Goal: Entertainment & Leisure: Consume media (video, audio)

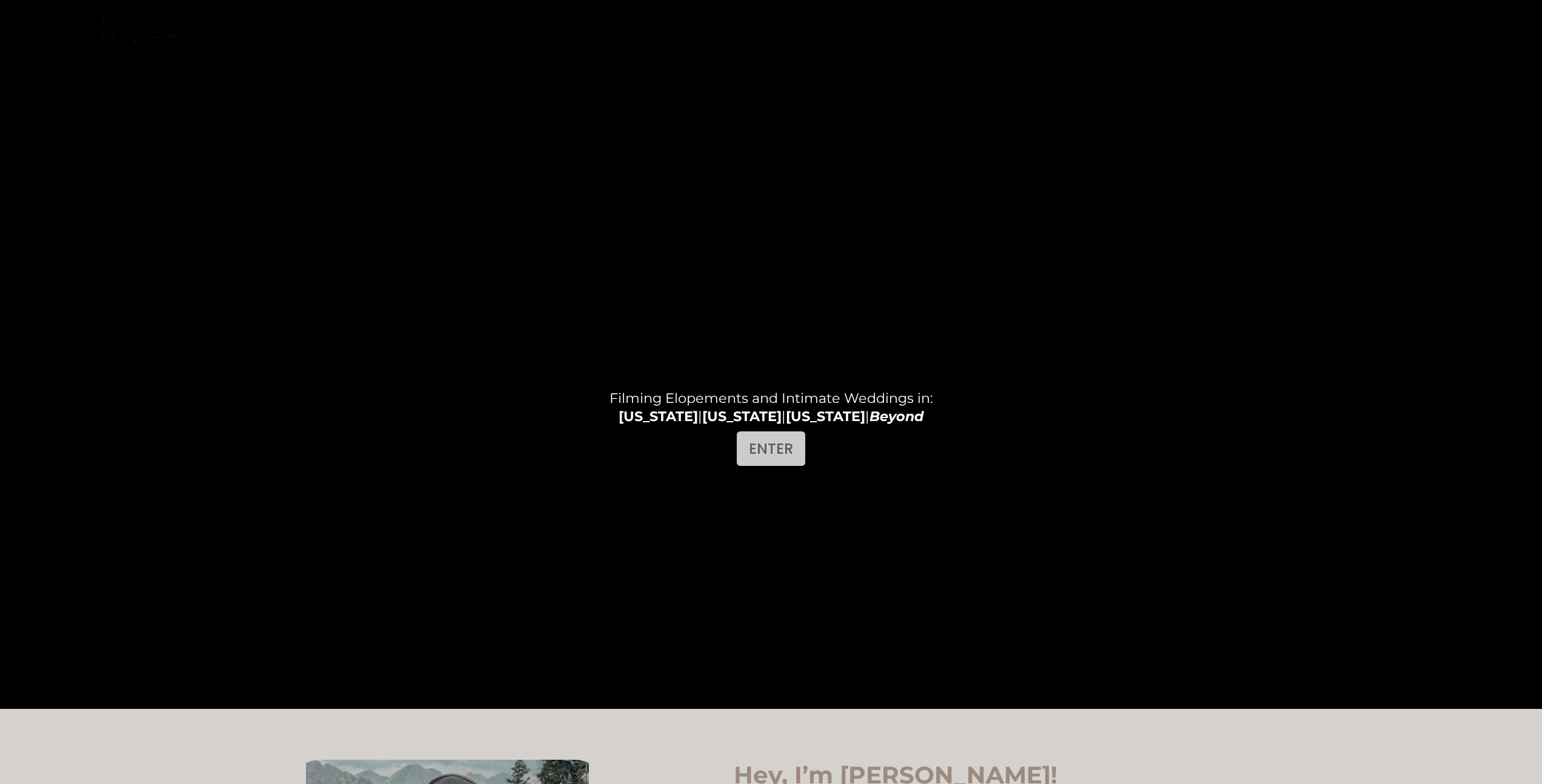
click at [756, 441] on link "ENTER" at bounding box center [771, 448] width 69 height 35
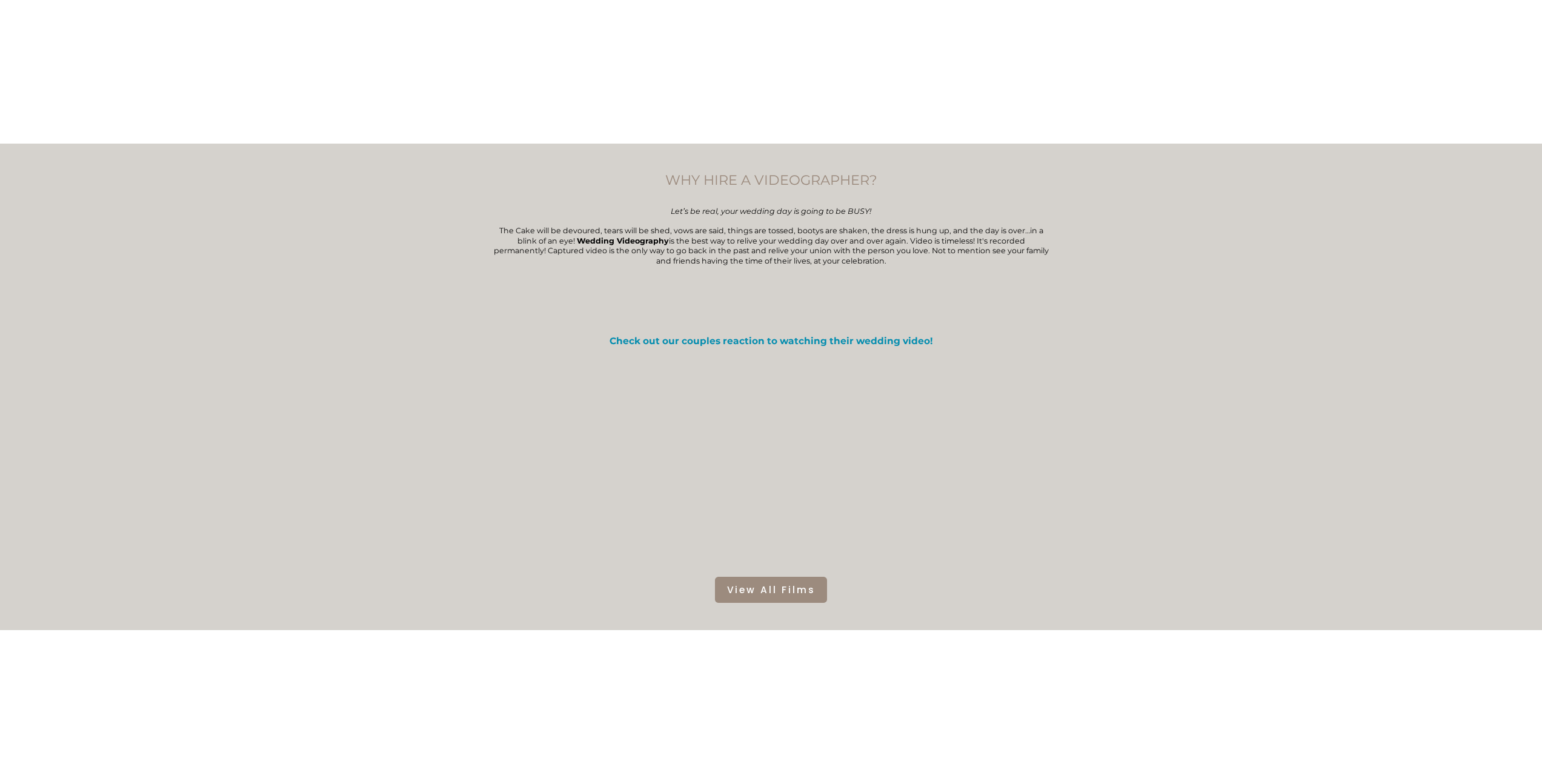
scroll to position [184, 0]
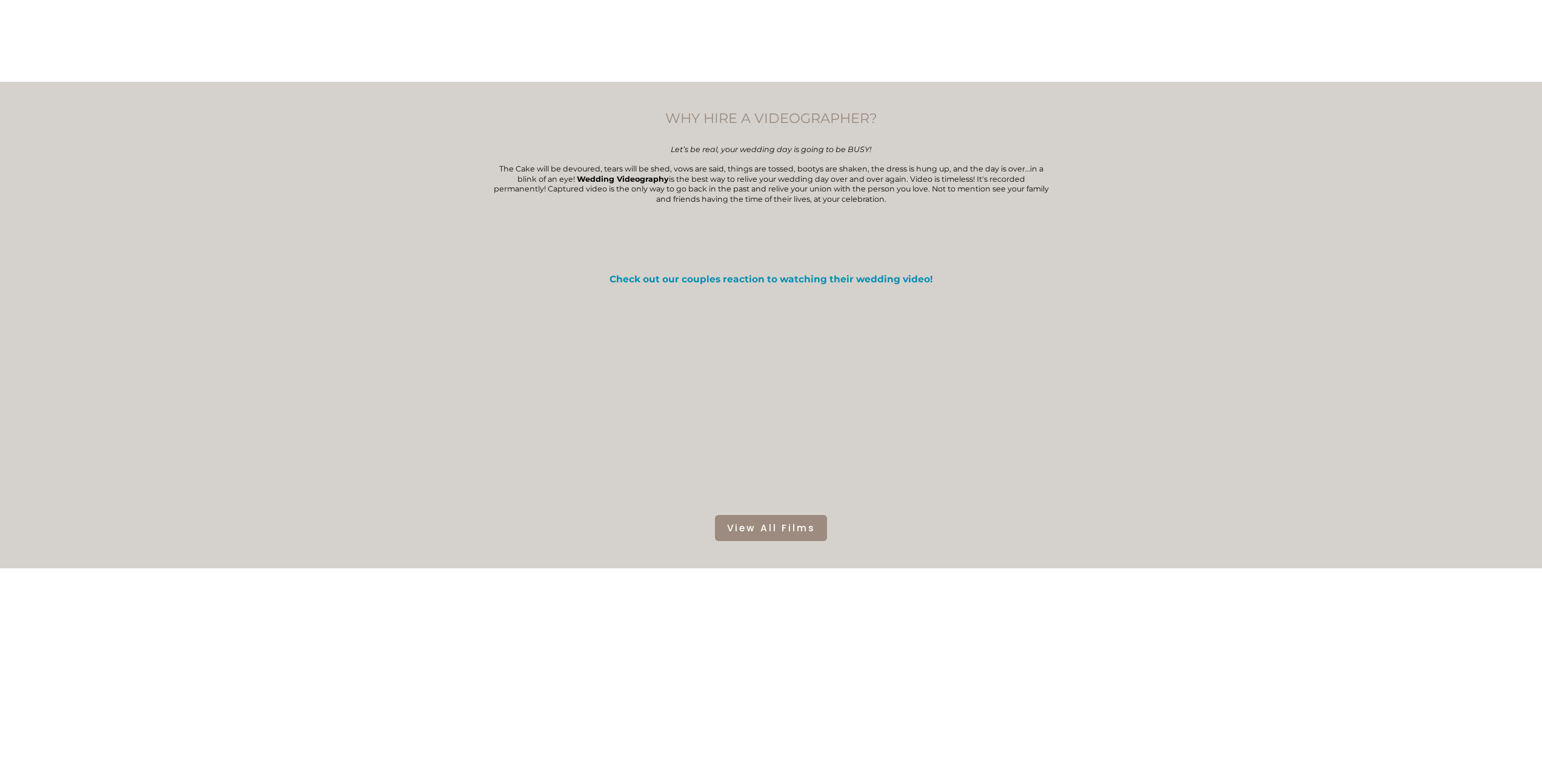
click at [772, 534] on link "View All Films" at bounding box center [771, 528] width 112 height 26
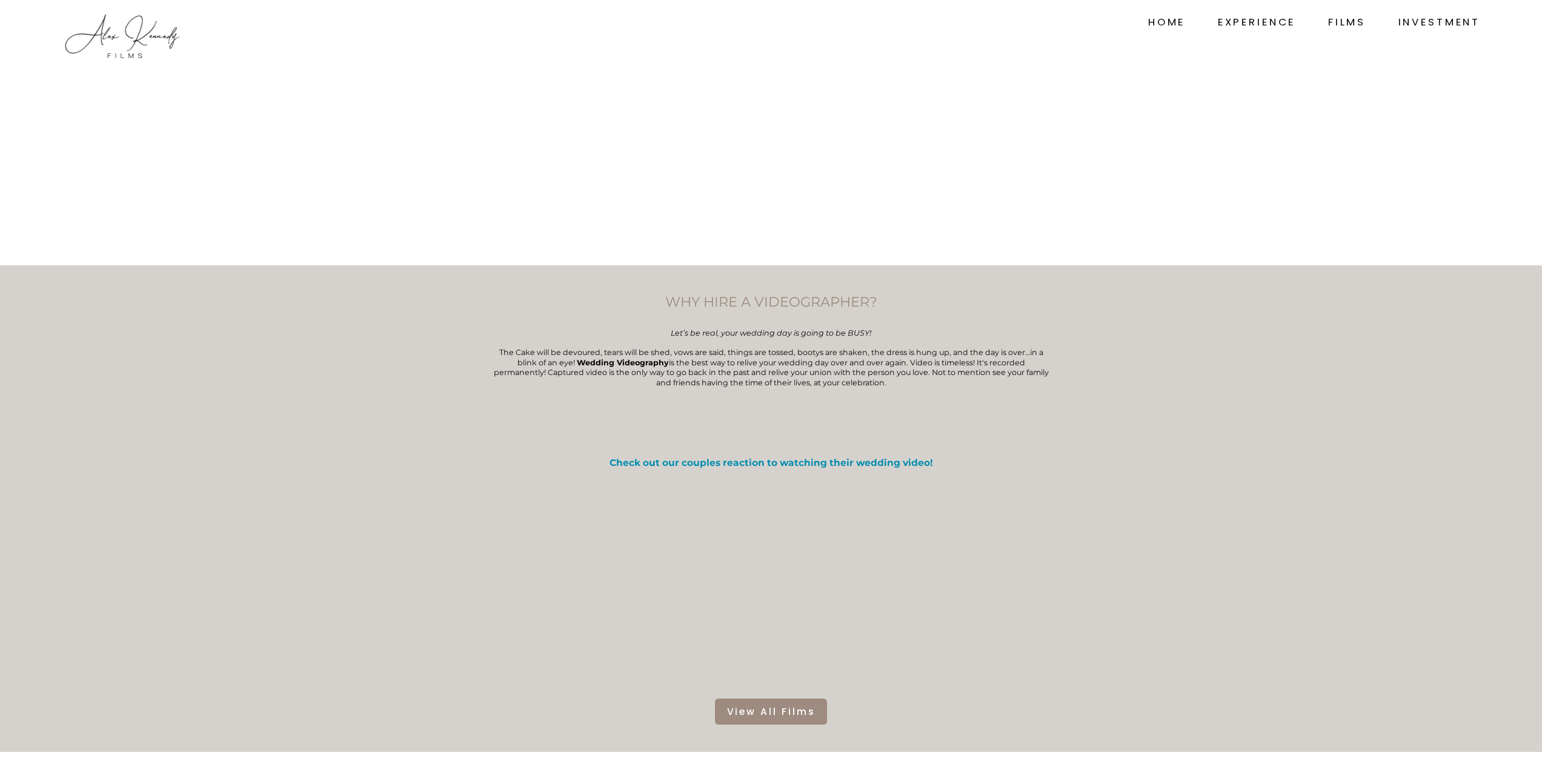
scroll to position [184, 0]
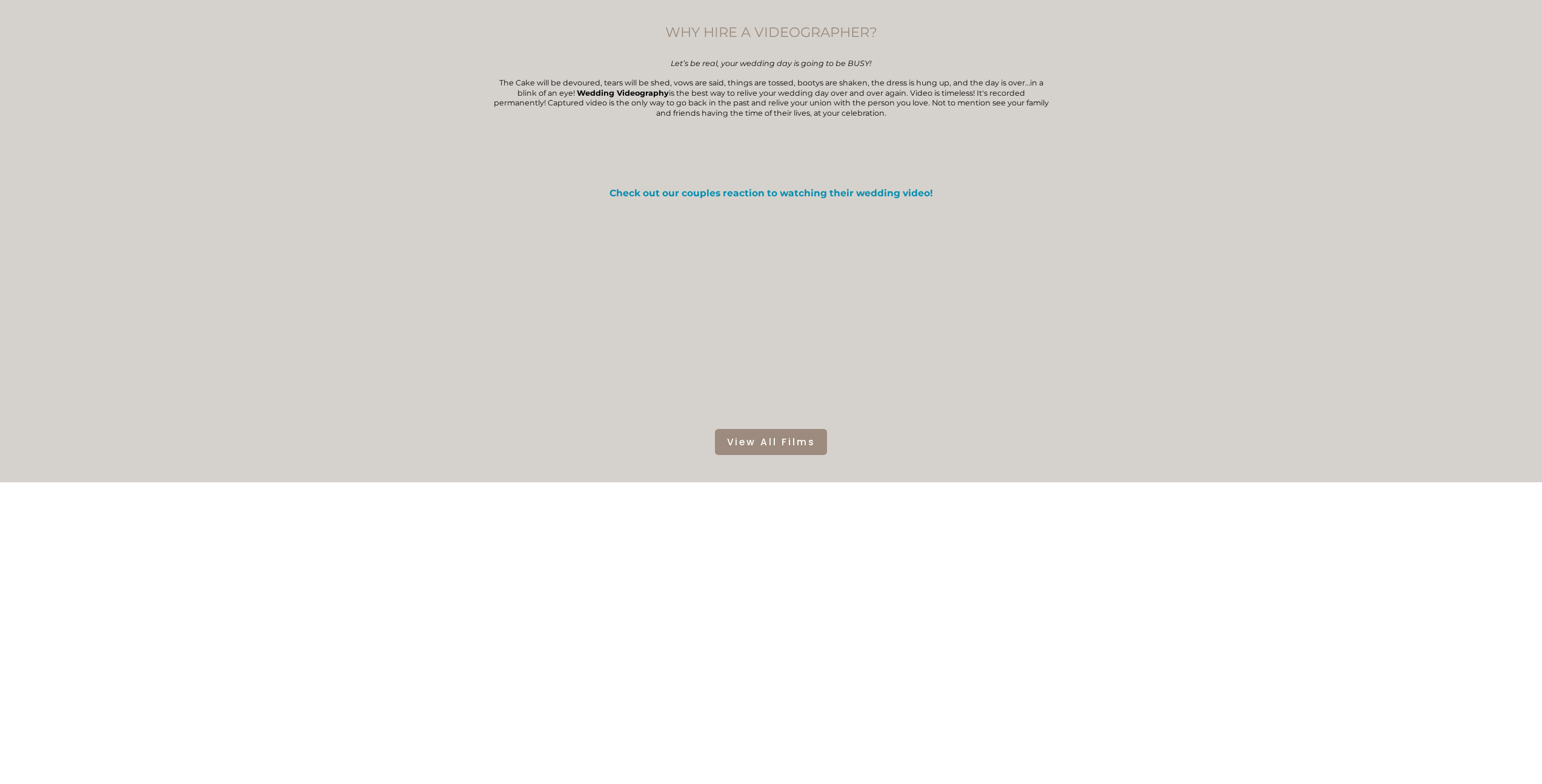
scroll to position [145, 0]
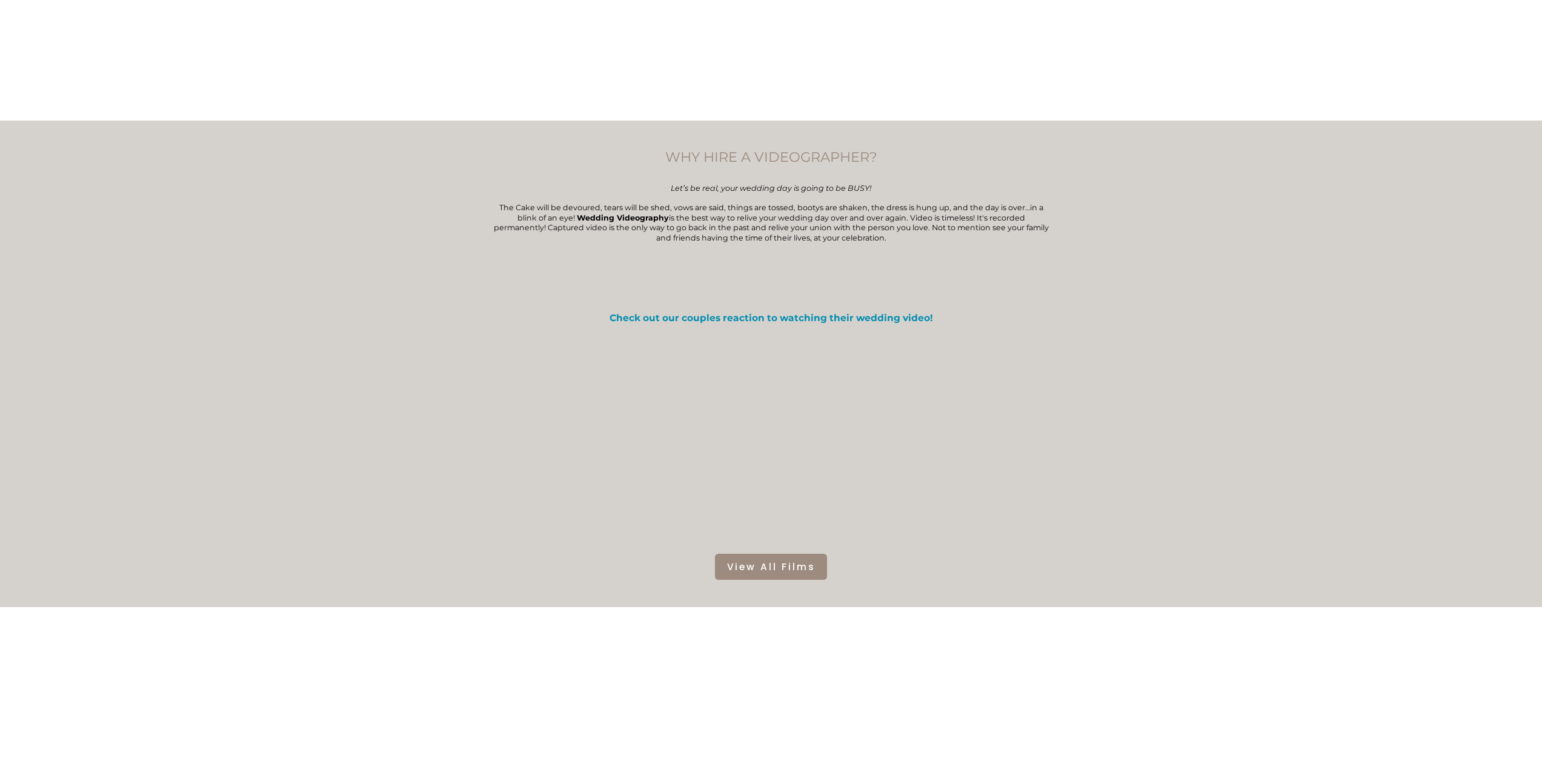
click at [1366, 134] on div "WHY HIRE A VIDEOGRAPHER? Let’s be real, your wedding day is going to be BUSY! T…" at bounding box center [771, 363] width 1542 height 486
click at [1196, 65] on div "CINEMATIC STORYTELLING Since [DATE]" at bounding box center [771, 32] width 965 height 76
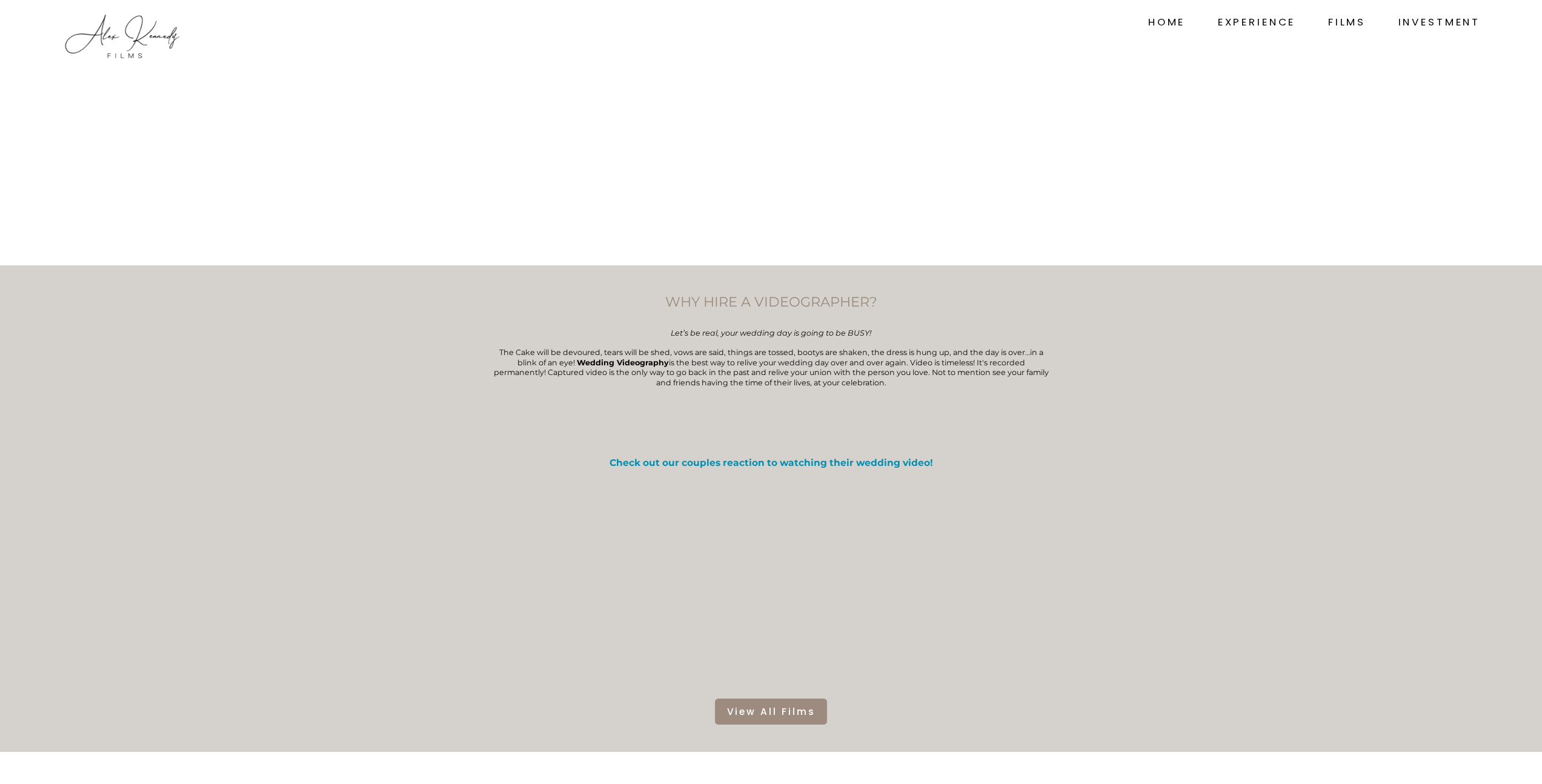
click at [1352, 23] on link "FILMS" at bounding box center [1347, 22] width 37 height 16
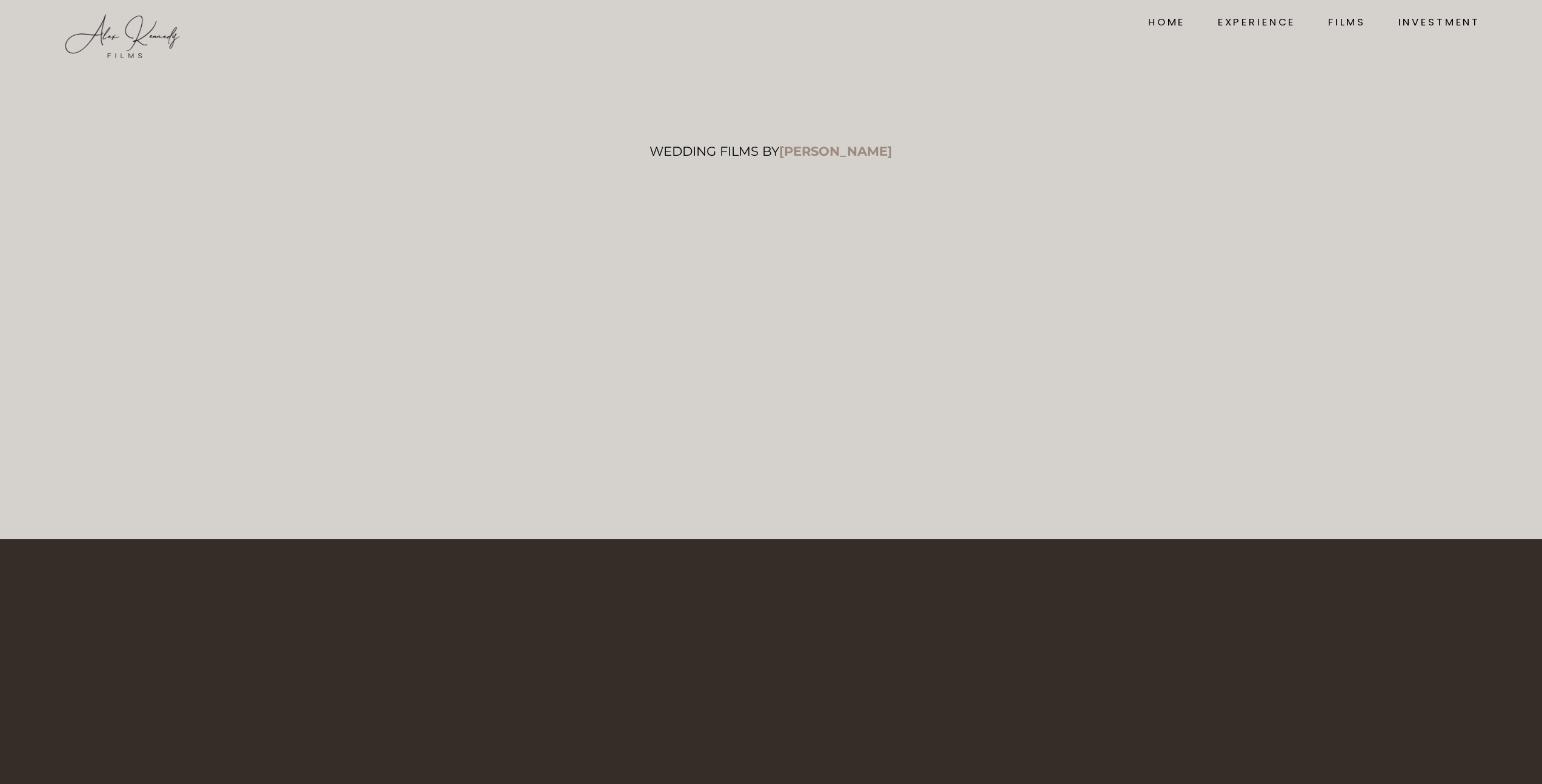
click at [1251, 22] on link "EXPERIENCE" at bounding box center [1257, 22] width 78 height 16
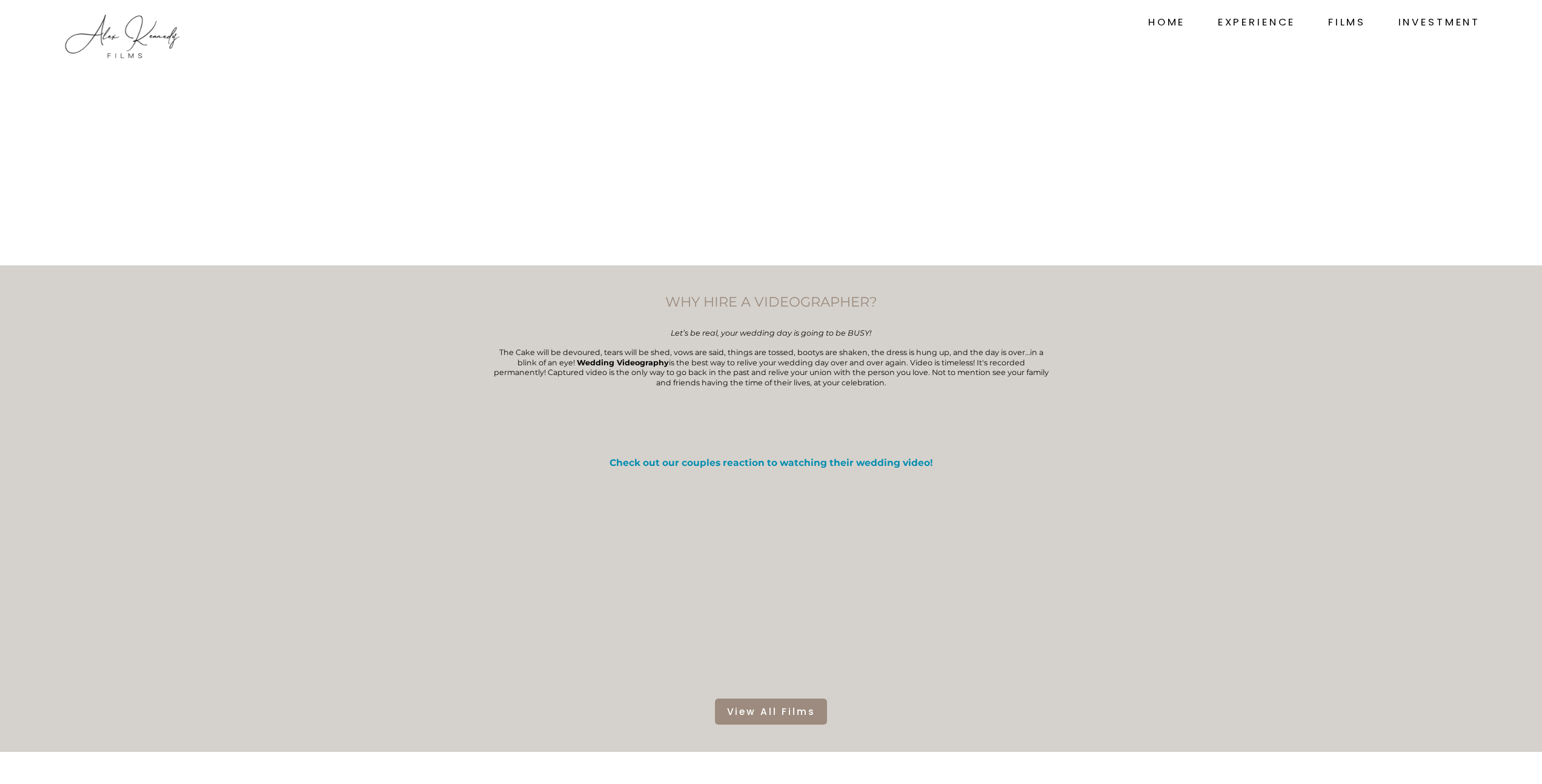
drag, startPoint x: 1060, startPoint y: 82, endPoint x: 1043, endPoint y: 80, distance: 17.1
click at [1055, 82] on div "CINEMATIC STORYTELLING Since [DATE]" at bounding box center [771, 163] width 1542 height 204
click at [121, 54] on img at bounding box center [122, 37] width 121 height 48
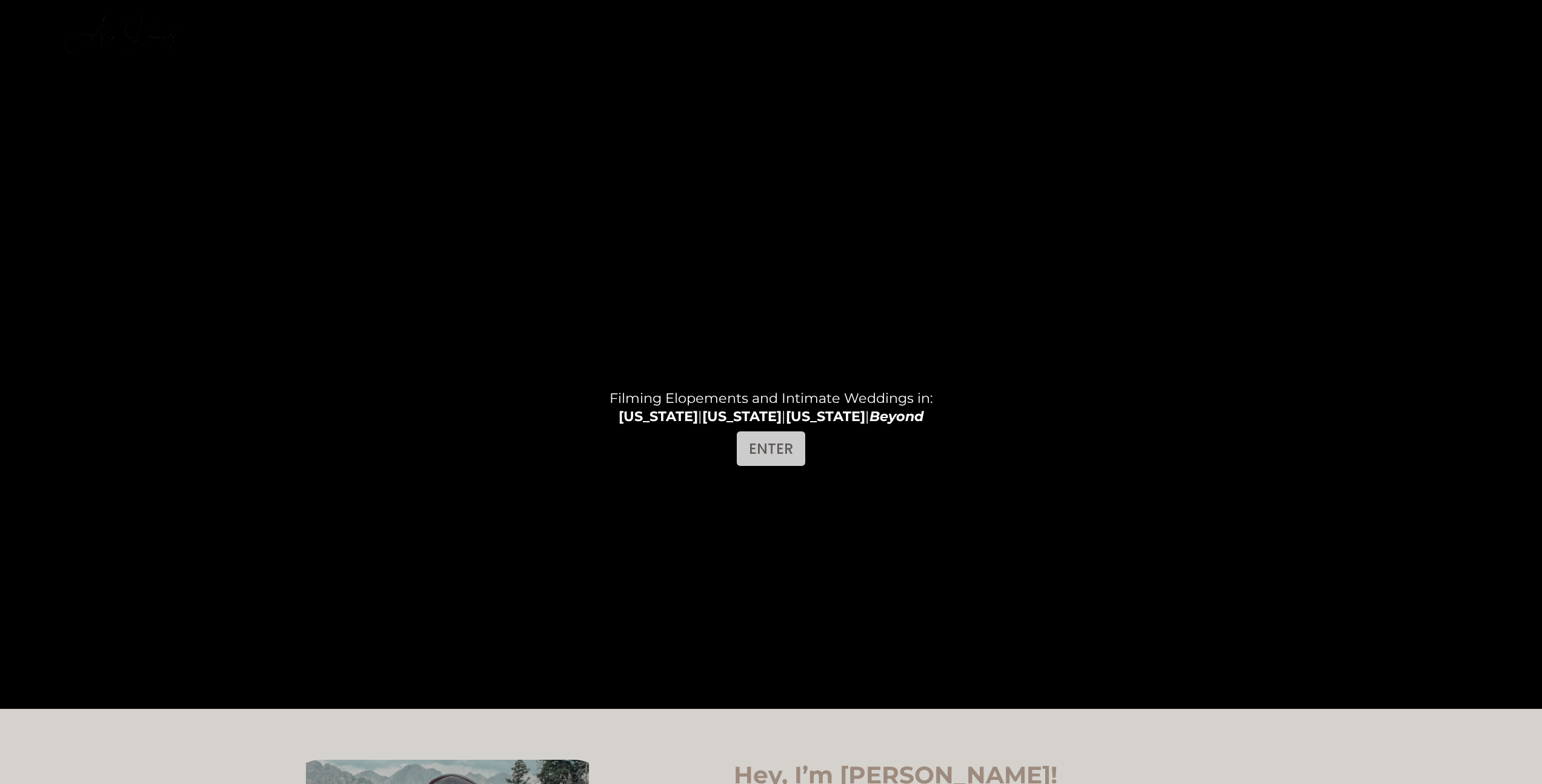
click at [742, 461] on link "ENTER" at bounding box center [771, 448] width 69 height 35
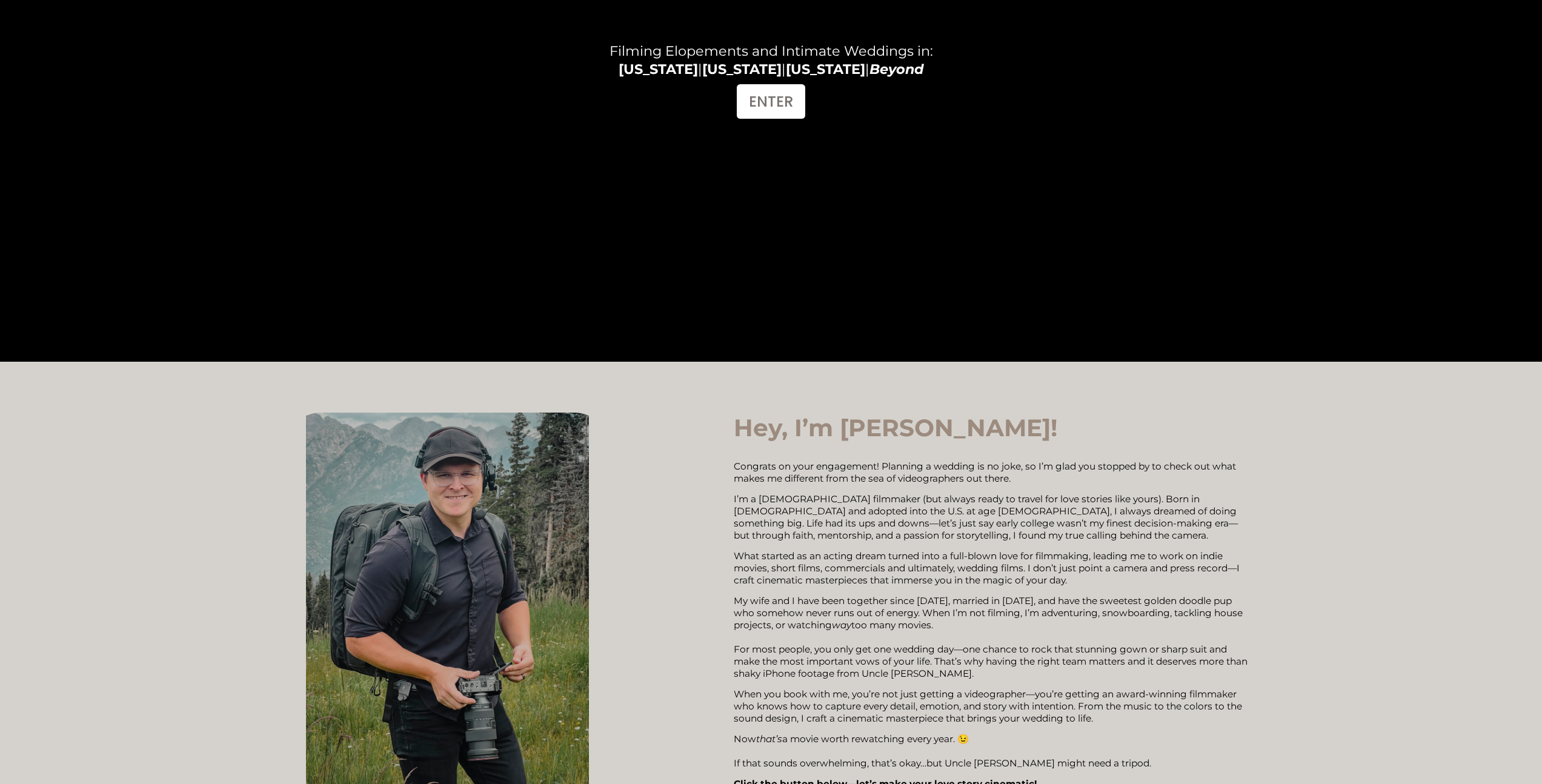
scroll to position [339, 0]
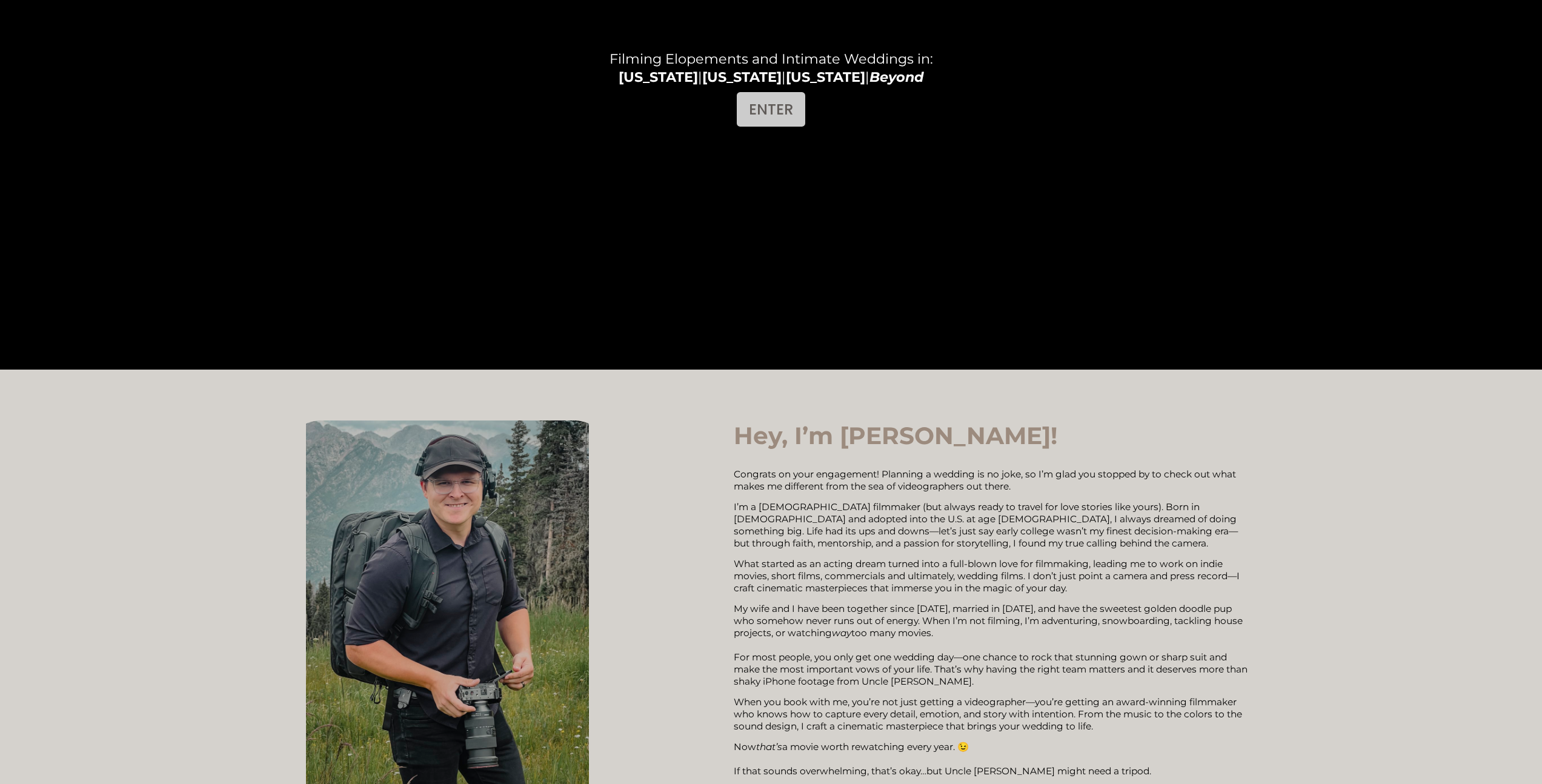
click at [799, 105] on link "ENTER" at bounding box center [771, 109] width 69 height 35
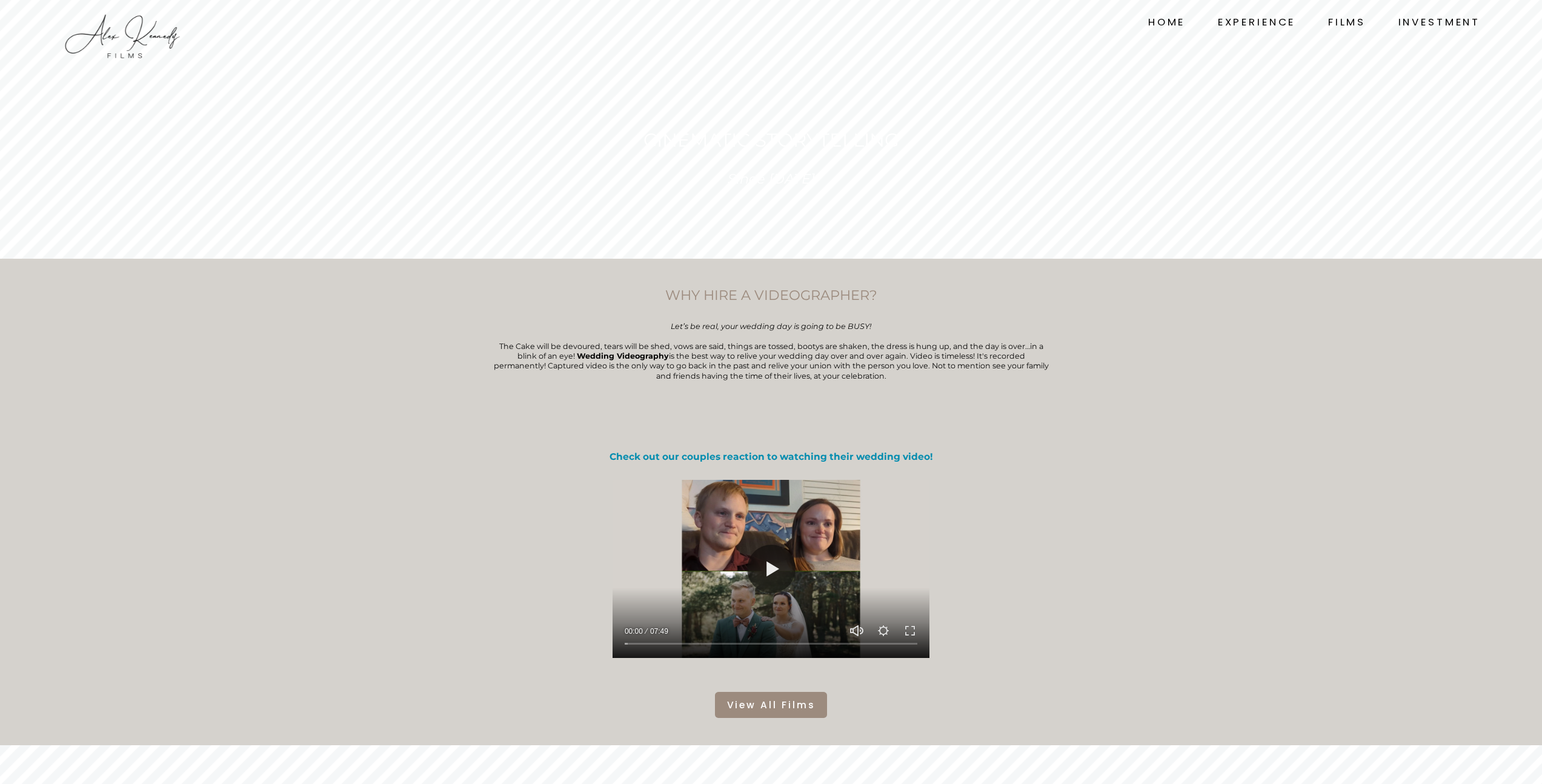
scroll to position [139, 0]
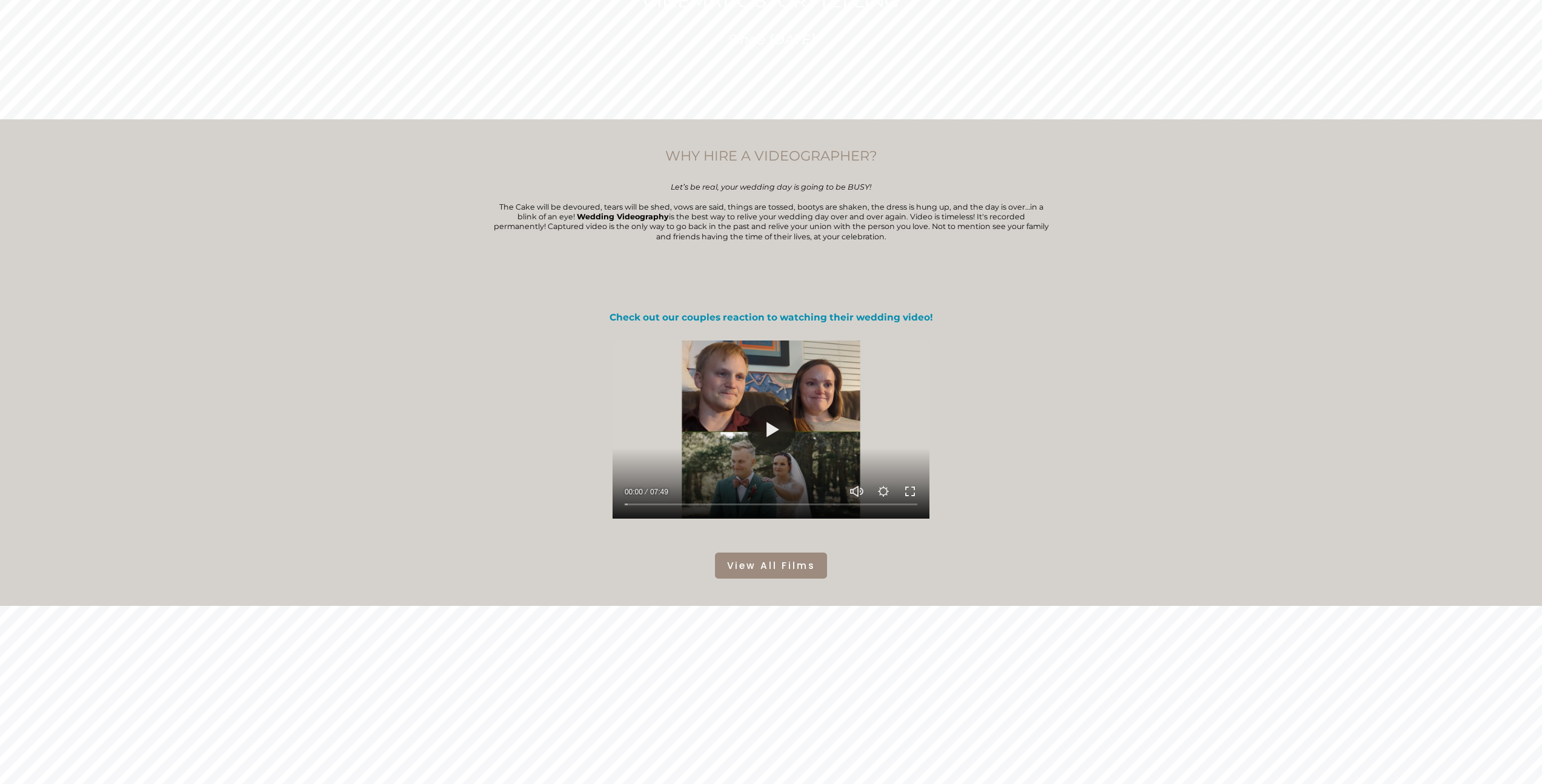
click at [907, 494] on button "Exit fullscreen Enter fullscreen" at bounding box center [910, 491] width 14 height 14
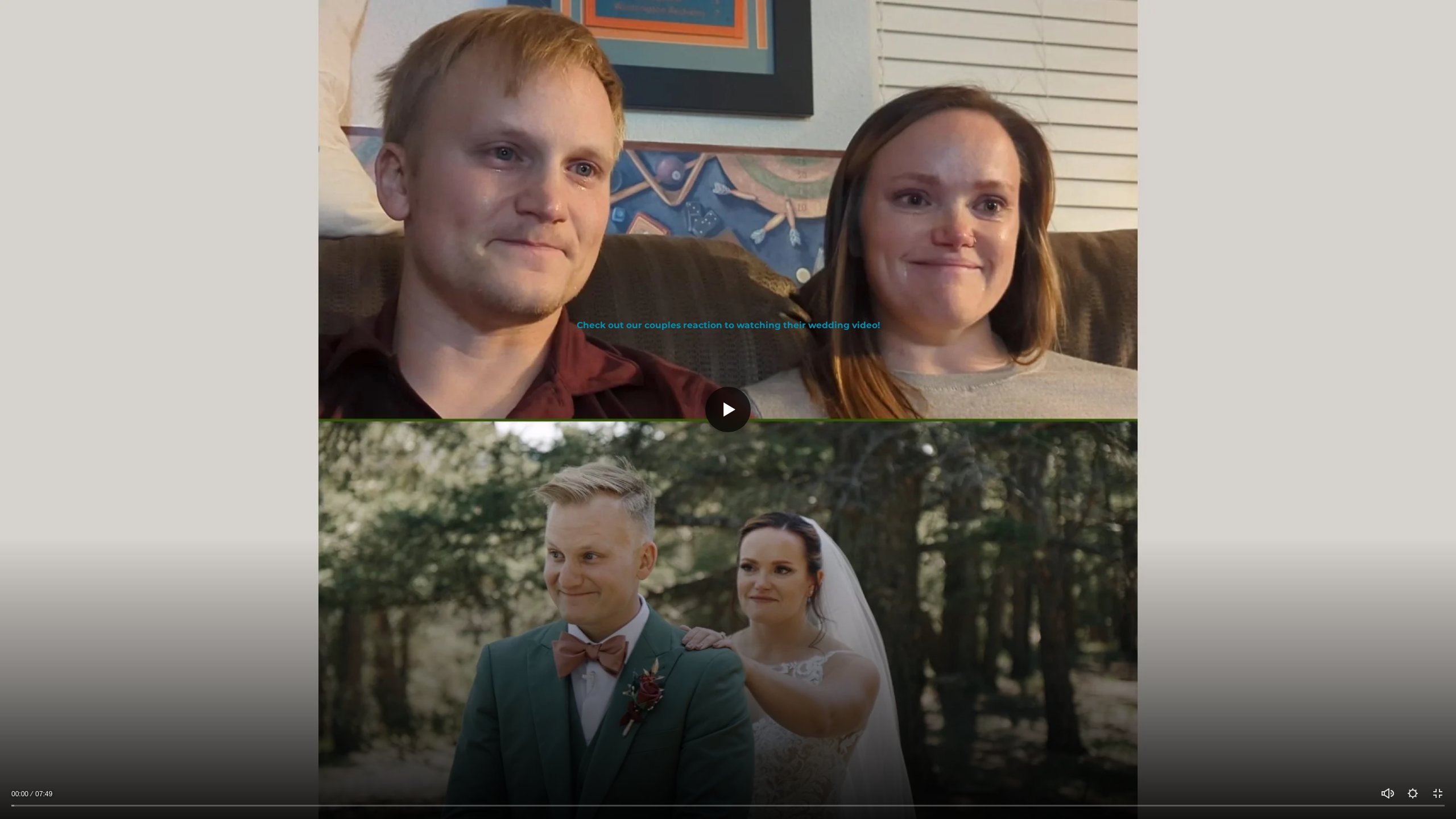
click at [730, 423] on button "Play" at bounding box center [728, 409] width 45 height 45
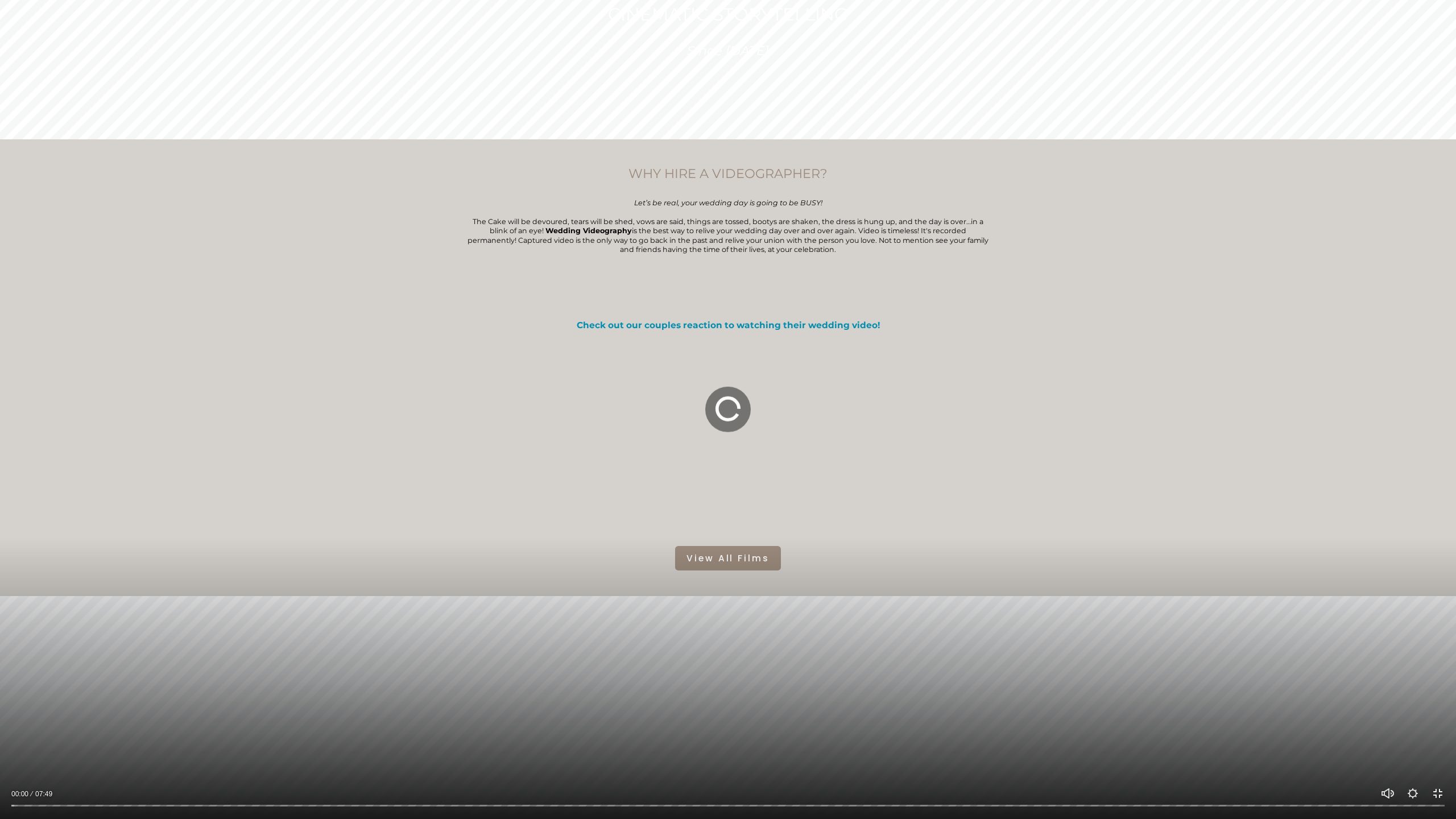
click at [1436, 736] on button "Exit fullscreen Enter fullscreen" at bounding box center [1438, 793] width 13 height 13
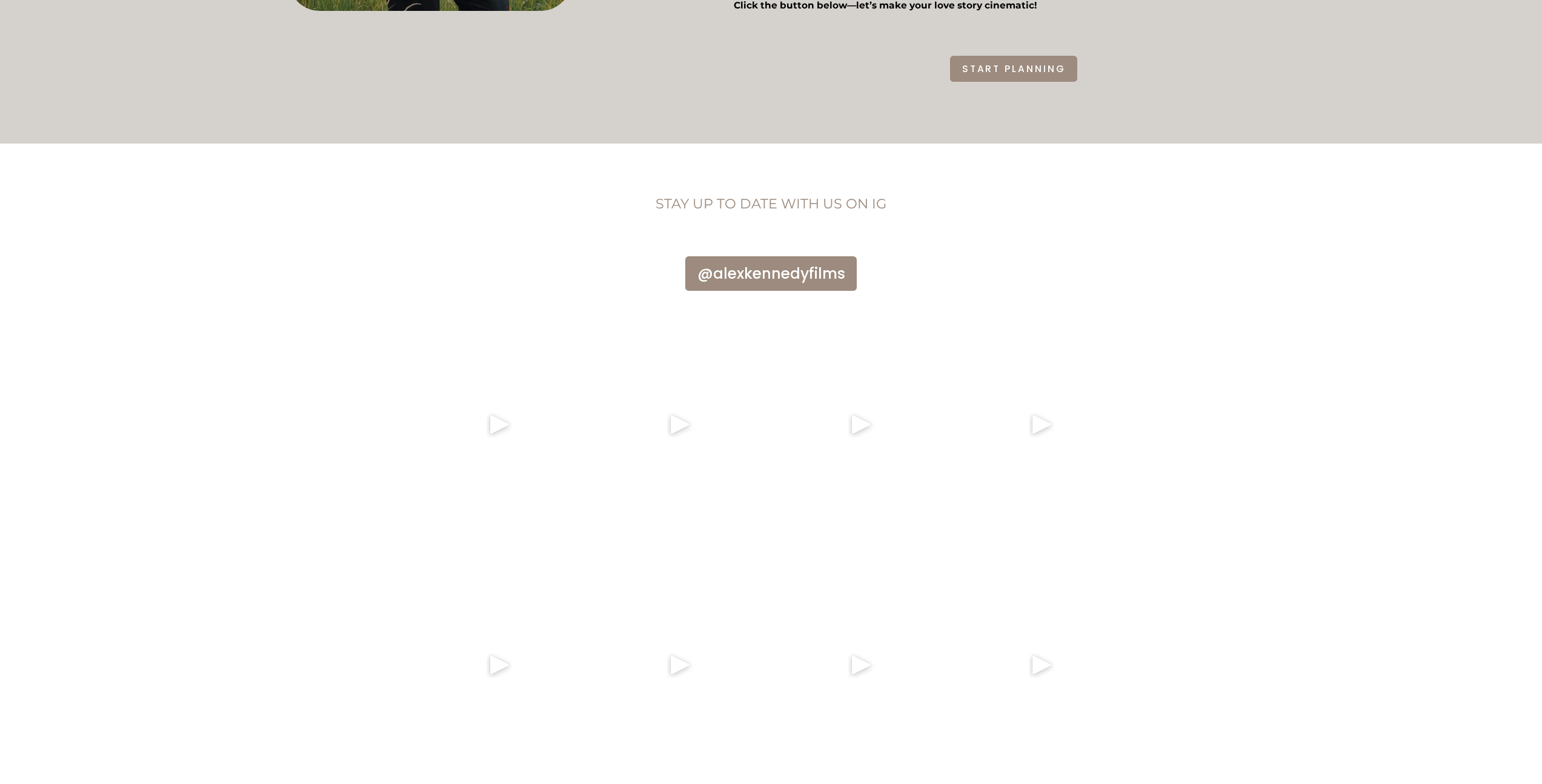
scroll to position [1117, 0]
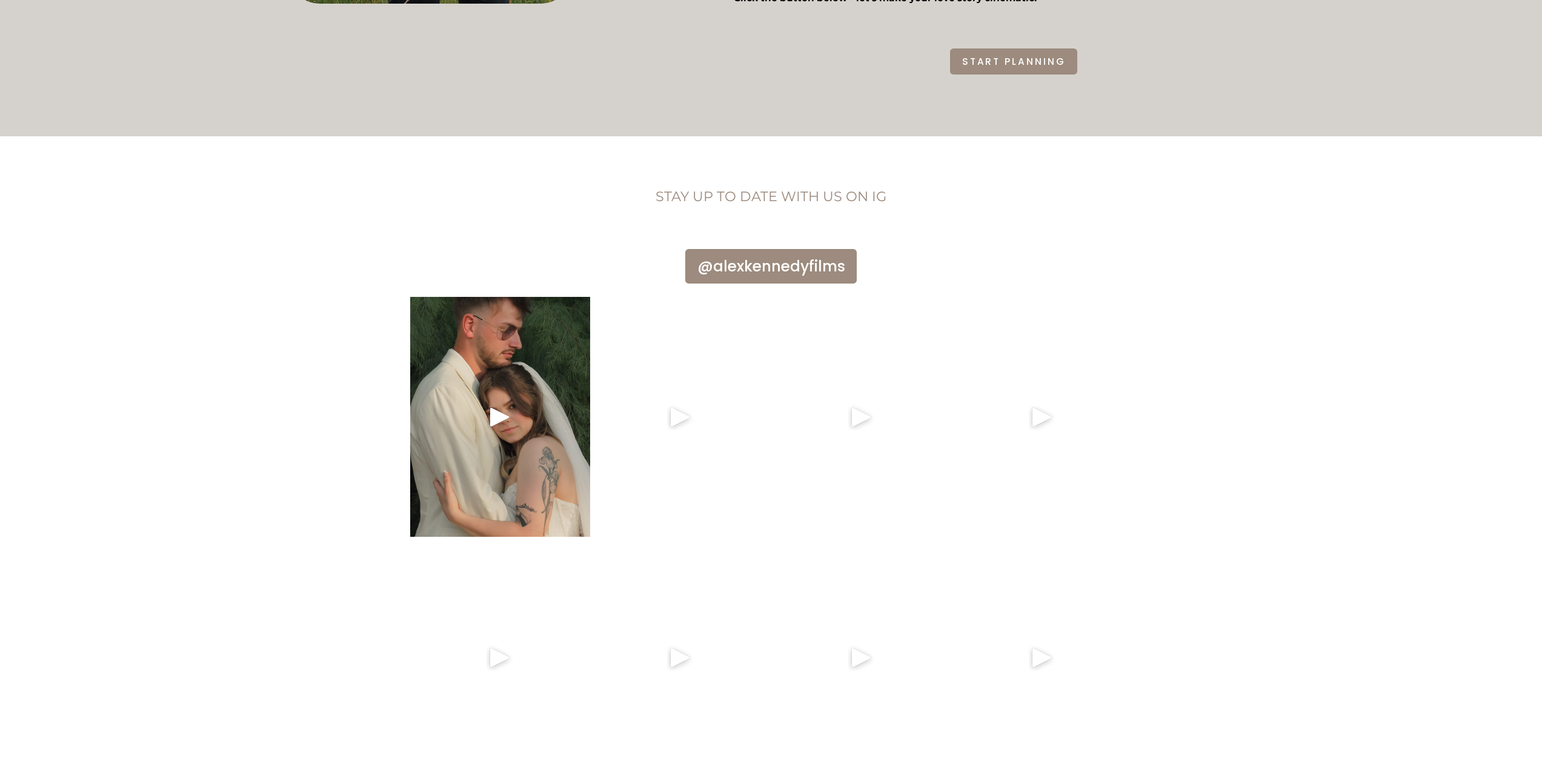
click at [75, 403] on div "STAY UP TO DATE WITH US ON IG @alexkennedyfilms" at bounding box center [771, 485] width 1542 height 596
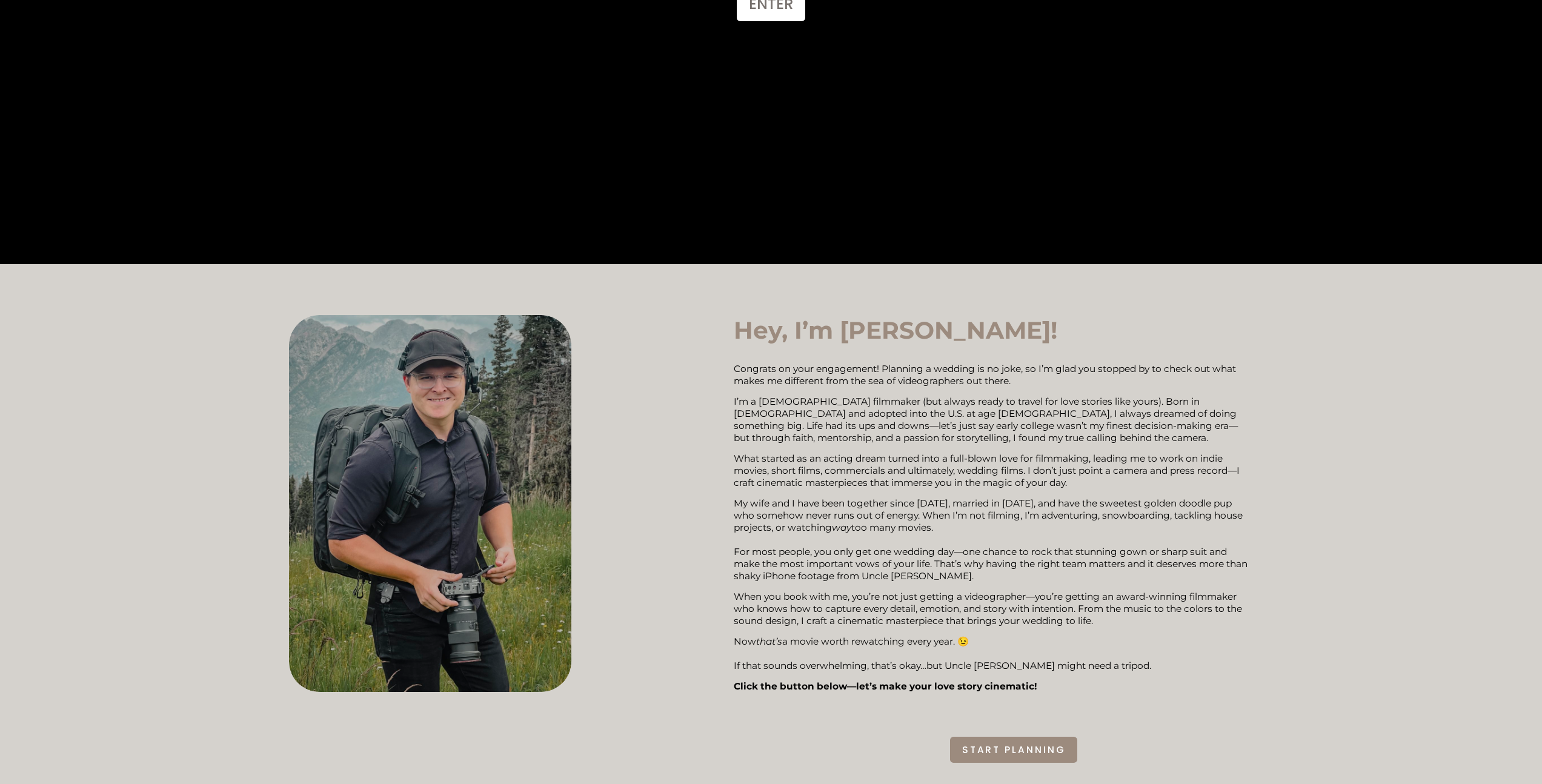
scroll to position [1184, 0]
